Goal: Task Accomplishment & Management: Complete application form

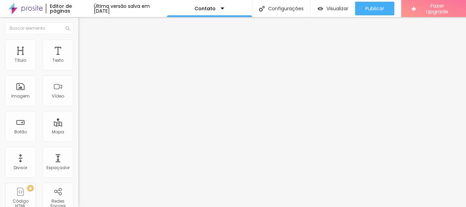
click at [79, 69] on div "Contato" at bounding box center [118, 63] width 79 height 12
click at [79, 69] on span at bounding box center [81, 72] width 4 height 6
drag, startPoint x: 293, startPoint y: 125, endPoint x: 224, endPoint y: 126, distance: 68.3
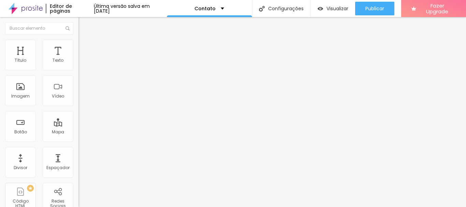
type input "g"
type input "[PERSON_NAME] de [PERSON_NAME]"
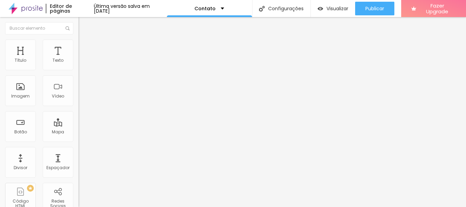
drag, startPoint x: 313, startPoint y: 83, endPoint x: 191, endPoint y: 93, distance: 122.2
type input "[EMAIL_ADDRESS][DOMAIN_NAME]"
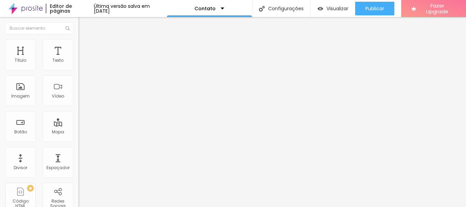
scroll to position [0, 0]
click at [79, 69] on span at bounding box center [81, 72] width 4 height 6
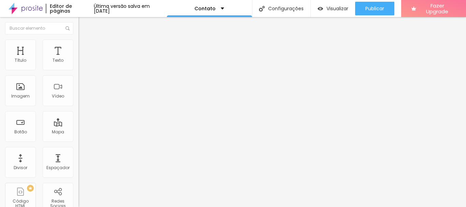
scroll to position [2, 0]
click at [79, 69] on img at bounding box center [81, 71] width 4 height 4
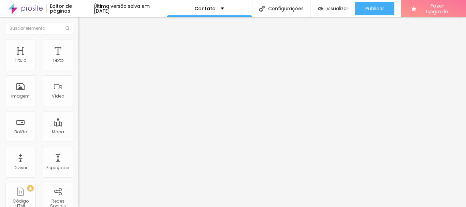
drag, startPoint x: 304, startPoint y: 127, endPoint x: 223, endPoint y: 127, distance: 81.2
type input "[PERSON_NAME] de [PERSON_NAME]"
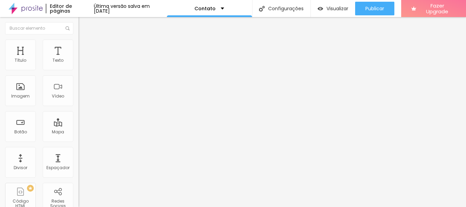
drag, startPoint x: 298, startPoint y: 150, endPoint x: 227, endPoint y: 152, distance: 71.7
type input "[EMAIL_ADDRESS][DOMAIN_NAME]"
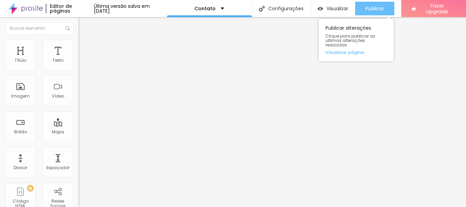
click at [380, 6] on span "Publicar" at bounding box center [375, 8] width 19 height 5
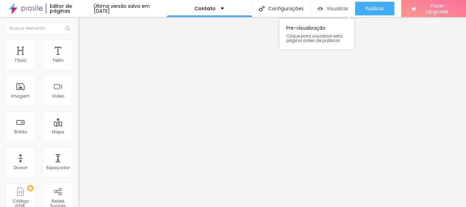
click at [330, 14] on div "Visualizar" at bounding box center [333, 9] width 31 height 14
